Goal: Navigation & Orientation: Find specific page/section

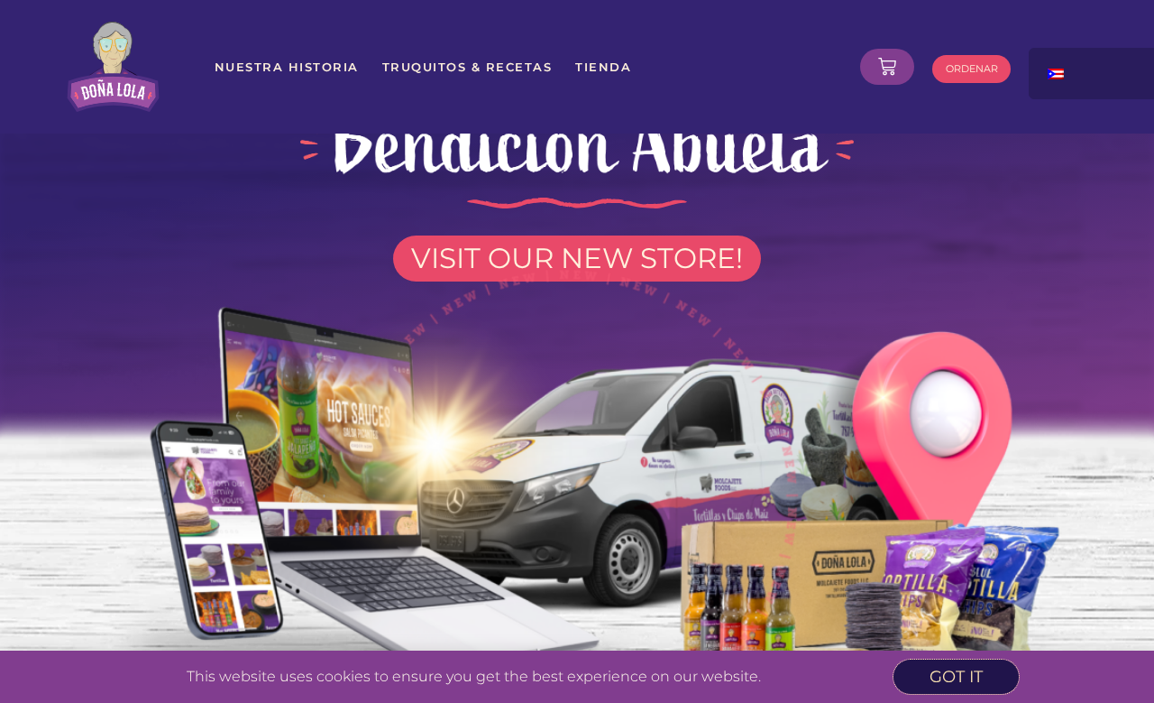
scroll to position [54, 0]
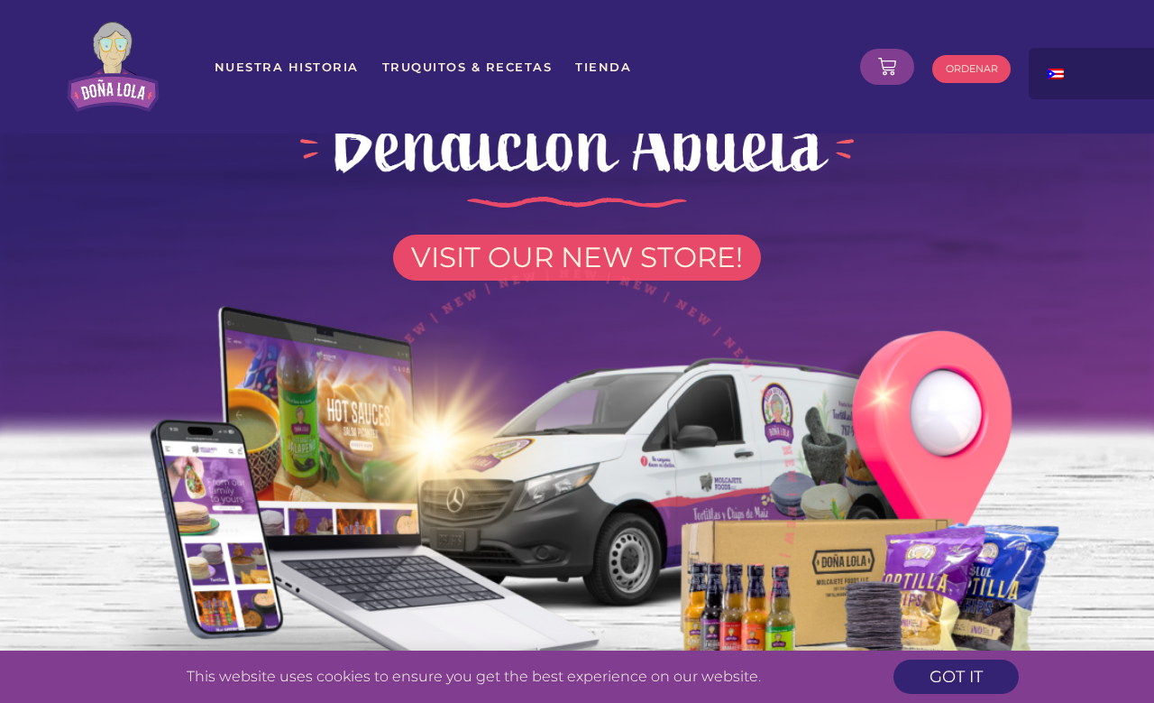
click at [635, 259] on img at bounding box center [577, 489] width 1039 height 510
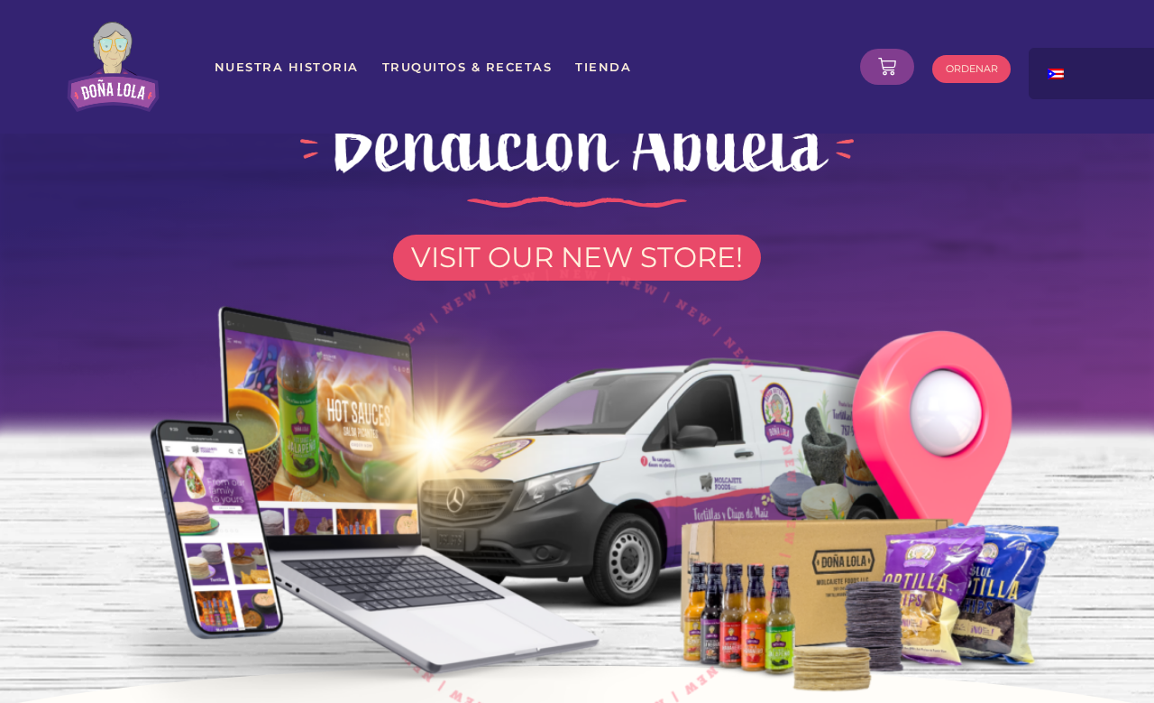
click at [563, 263] on img at bounding box center [577, 489] width 1039 height 510
click at [583, 256] on img at bounding box center [577, 489] width 1039 height 510
click at [901, 49] on link "$ 0.00 0 Cart" at bounding box center [887, 67] width 54 height 36
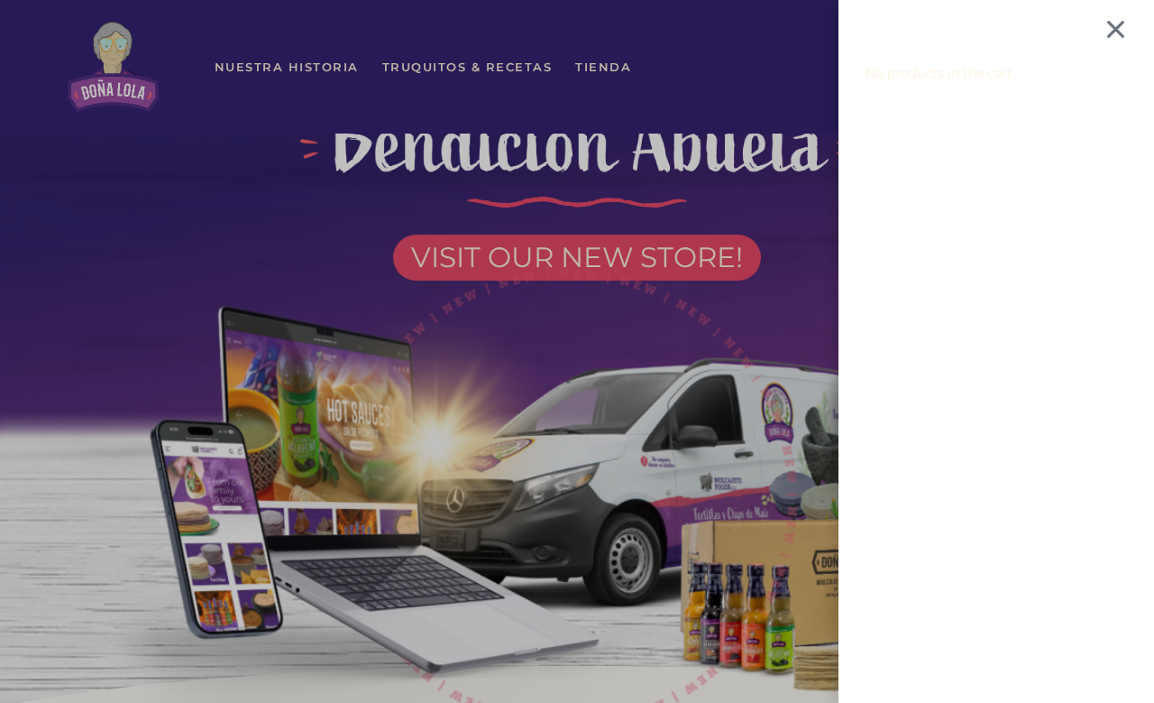
click at [533, 75] on div "No products in the cart." at bounding box center [577, 351] width 1154 height 703
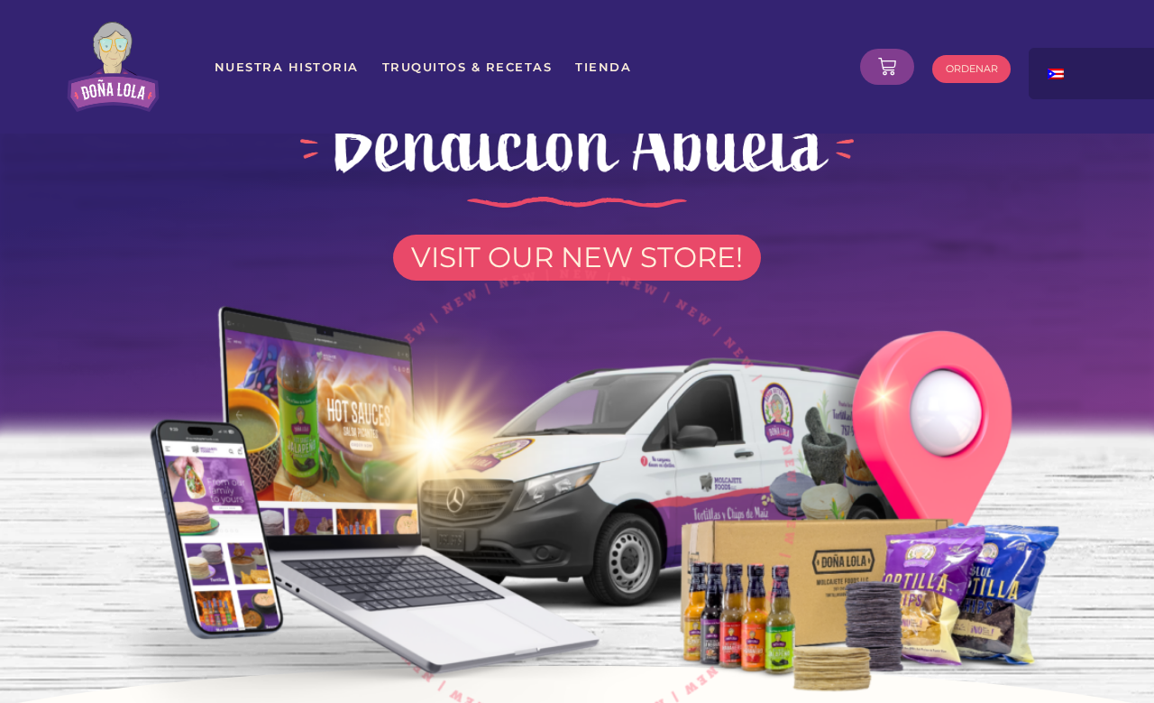
click at [443, 61] on link "Truquitos & Recetas" at bounding box center [467, 67] width 172 height 32
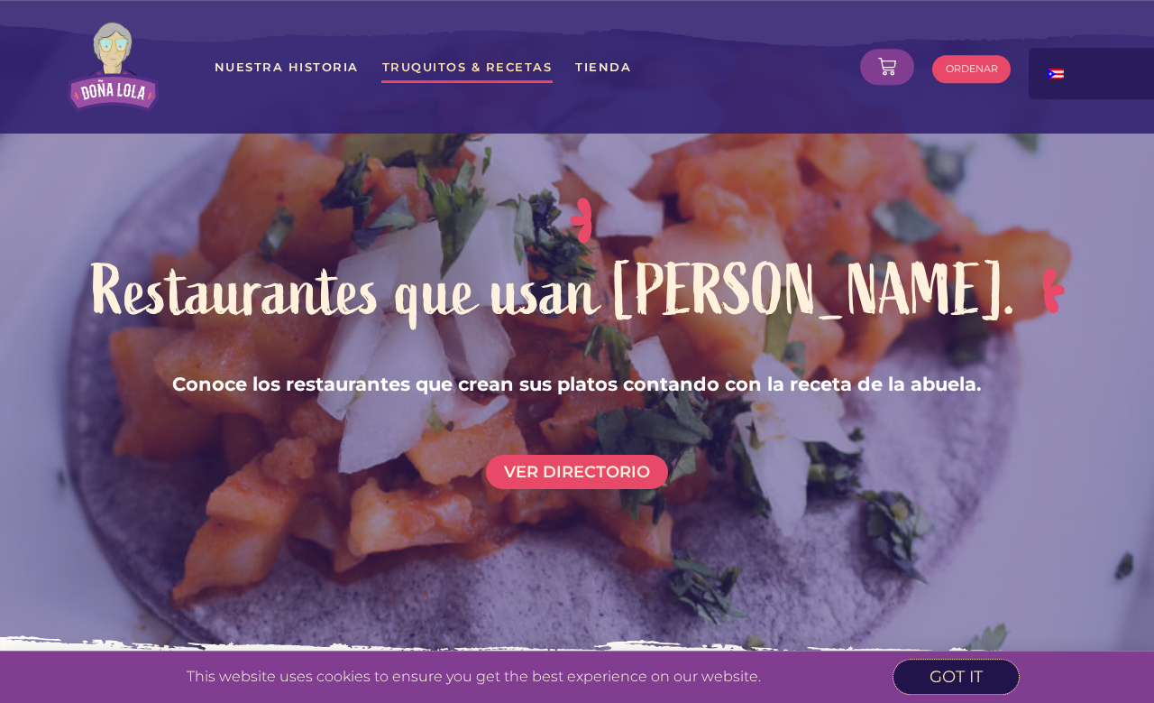
scroll to position [1875, 0]
click at [616, 464] on span "Ver directorio" at bounding box center [577, 472] width 146 height 16
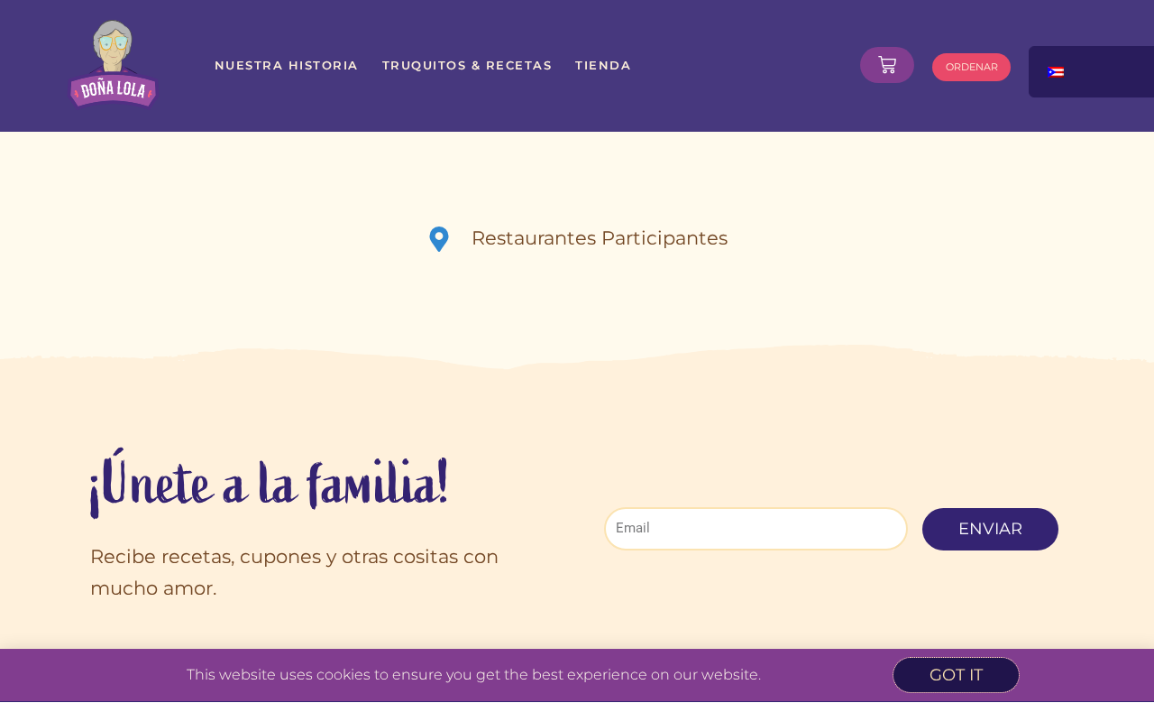
scroll to position [3744, 0]
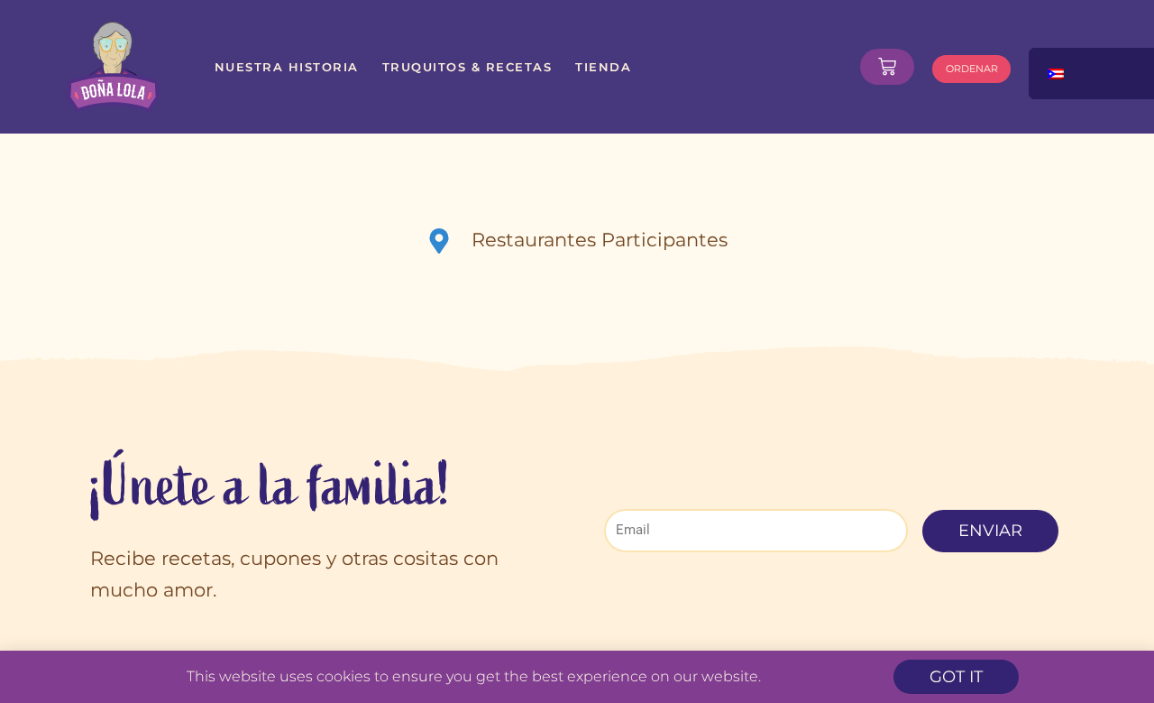
click at [981, 64] on span "ORDENAR" at bounding box center [972, 69] width 52 height 10
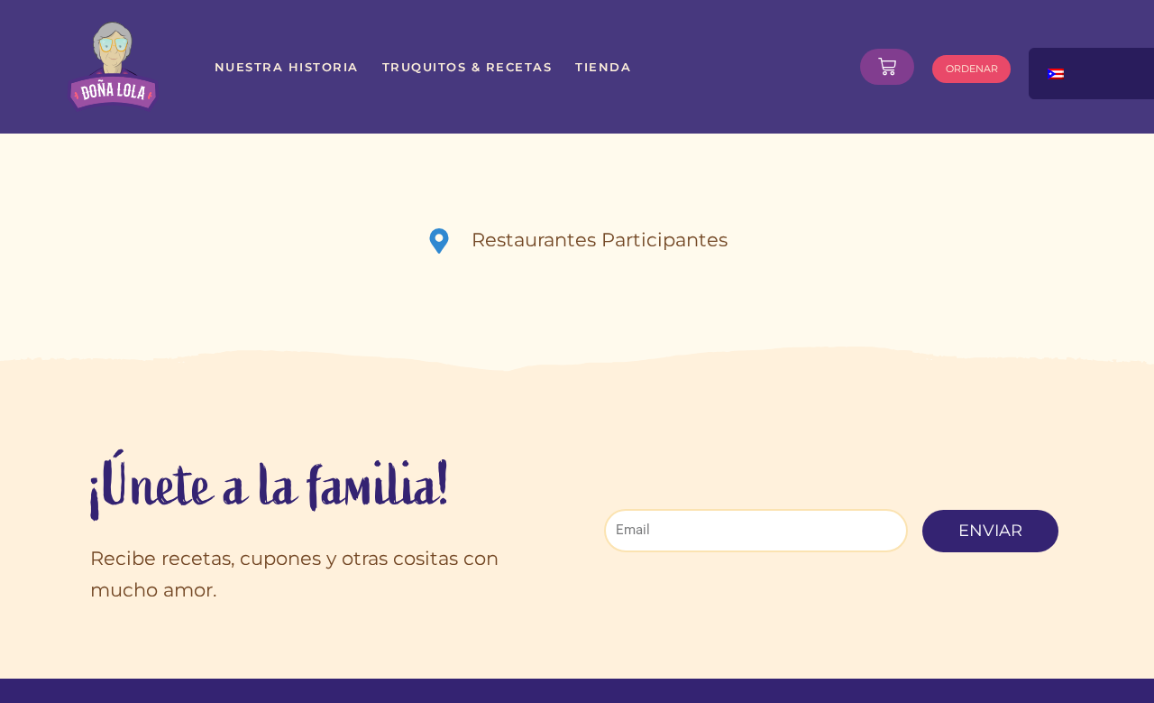
scroll to position [3806, 0]
